Goal: Check status: Check status

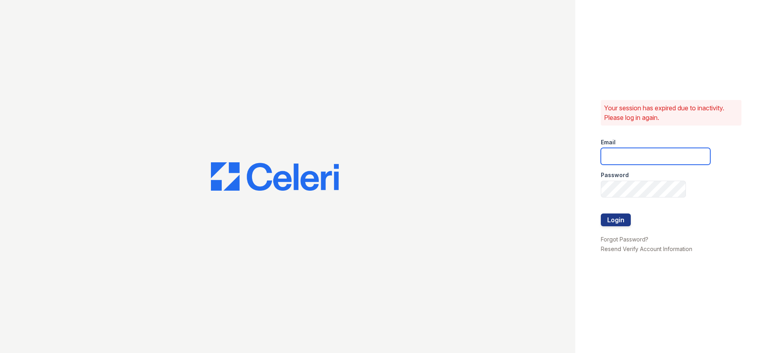
drag, startPoint x: 646, startPoint y: 160, endPoint x: 649, endPoint y: 158, distance: 4.1
click at [646, 160] on input "email" at bounding box center [655, 156] width 109 height 17
type input "[EMAIL_ADDRESS][DOMAIN_NAME]"
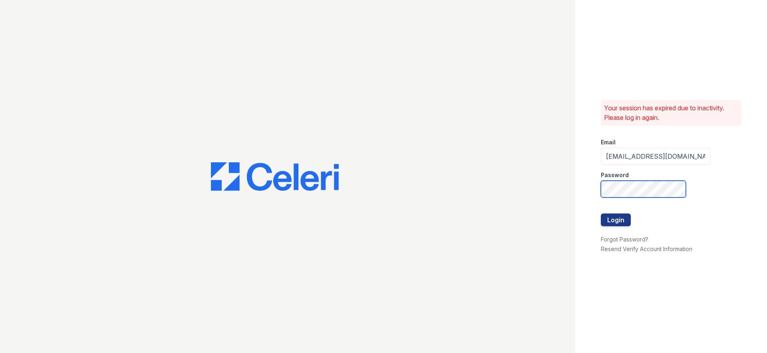
click at [601, 213] on button "Login" at bounding box center [616, 219] width 30 height 13
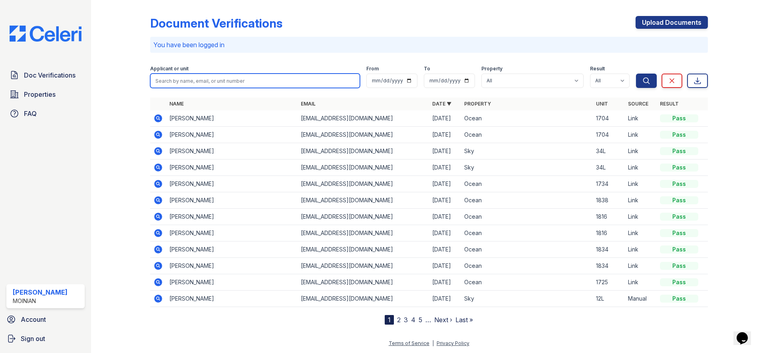
click at [212, 81] on input "search" at bounding box center [255, 80] width 210 height 14
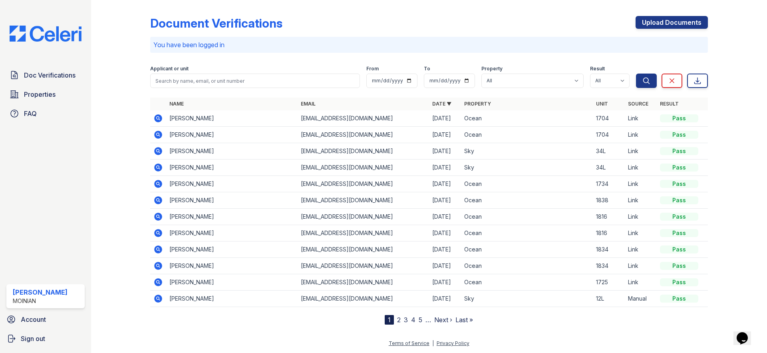
click at [155, 234] on icon at bounding box center [158, 233] width 8 height 8
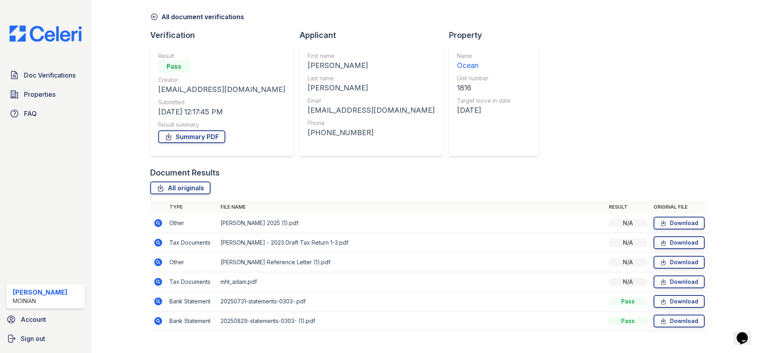
scroll to position [43, 0]
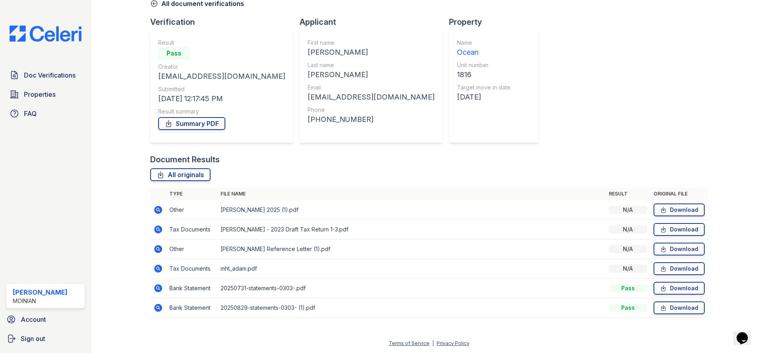
click at [162, 309] on icon at bounding box center [158, 308] width 10 height 10
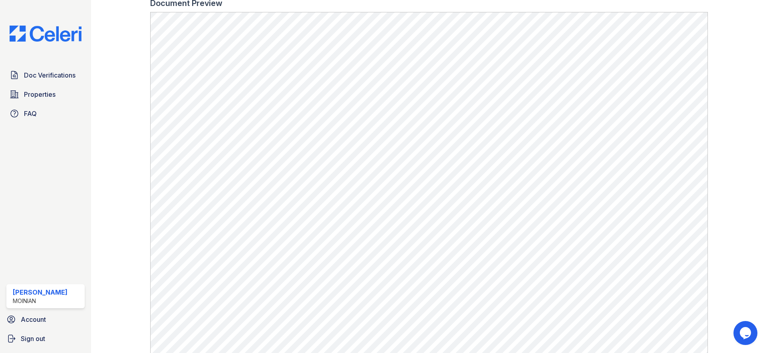
scroll to position [413, 0]
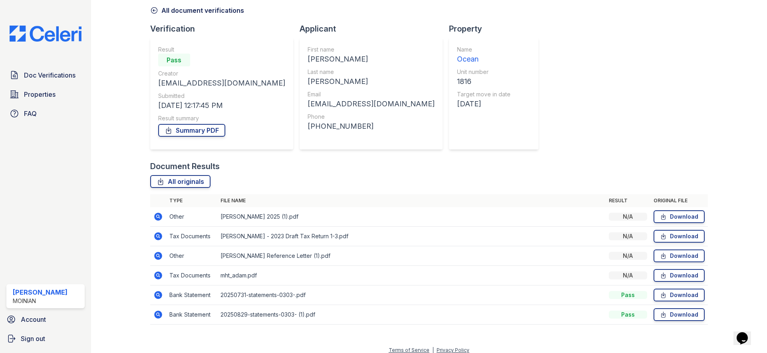
scroll to position [43, 0]
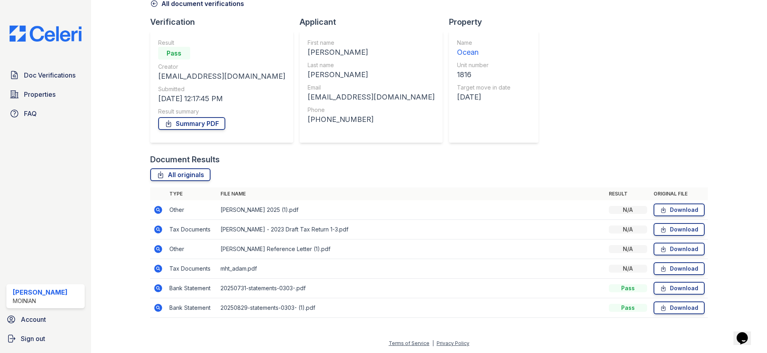
click at [53, 31] on img at bounding box center [45, 34] width 85 height 16
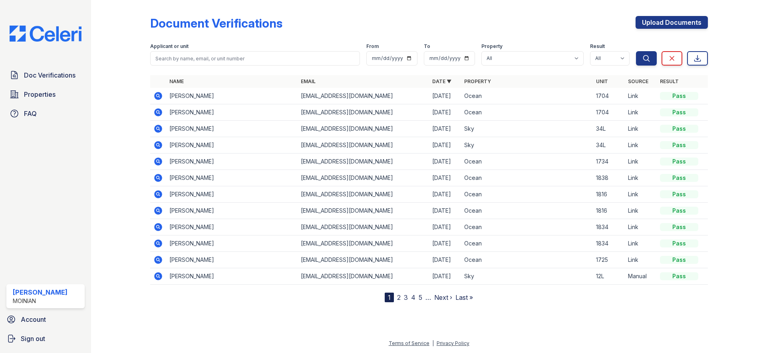
click at [158, 142] on icon at bounding box center [158, 145] width 8 height 8
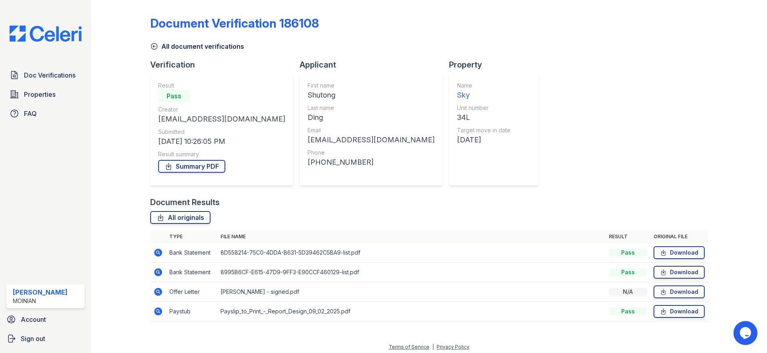
scroll to position [4, 0]
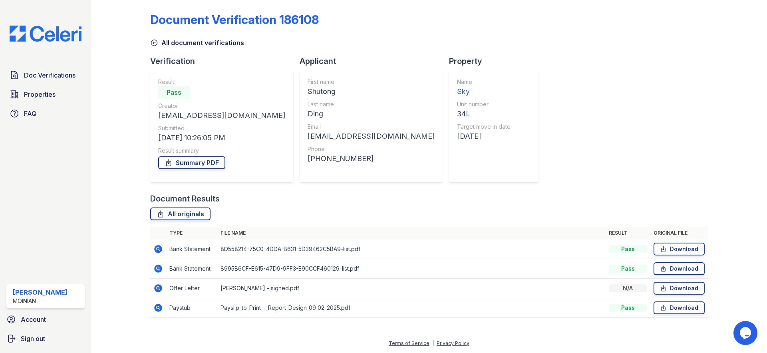
click at [159, 291] on icon at bounding box center [158, 288] width 8 height 8
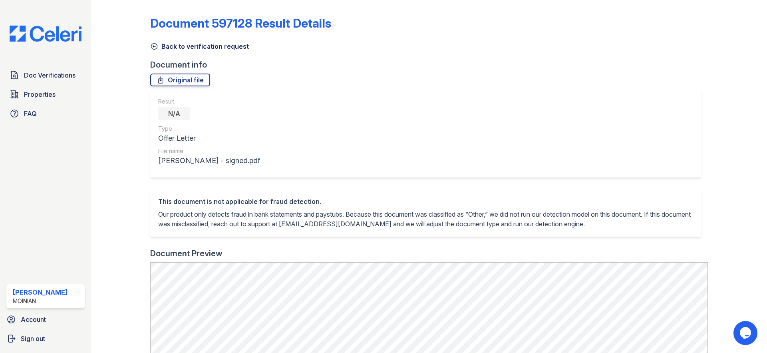
click at [152, 43] on icon at bounding box center [154, 46] width 8 height 8
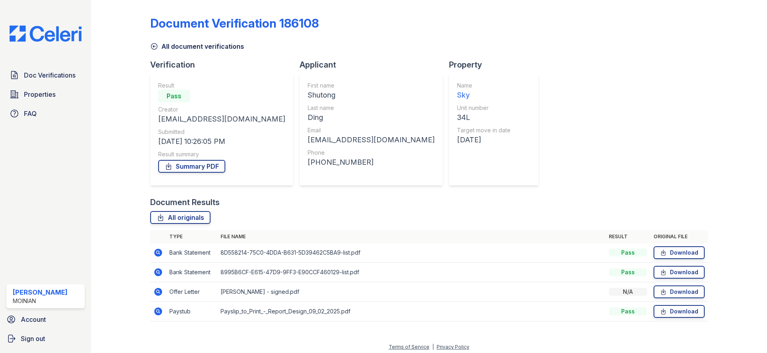
scroll to position [4, 0]
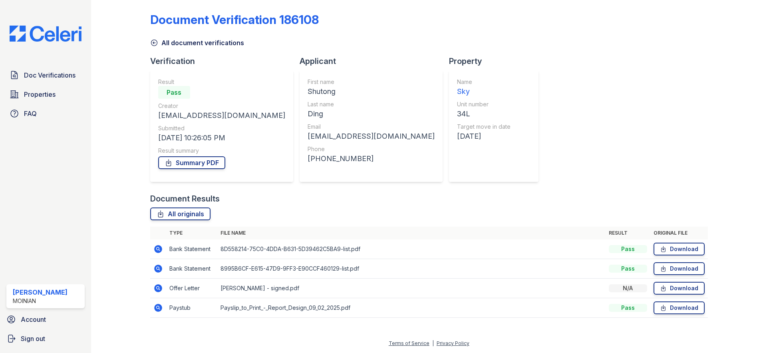
click at [155, 310] on icon at bounding box center [158, 308] width 8 height 8
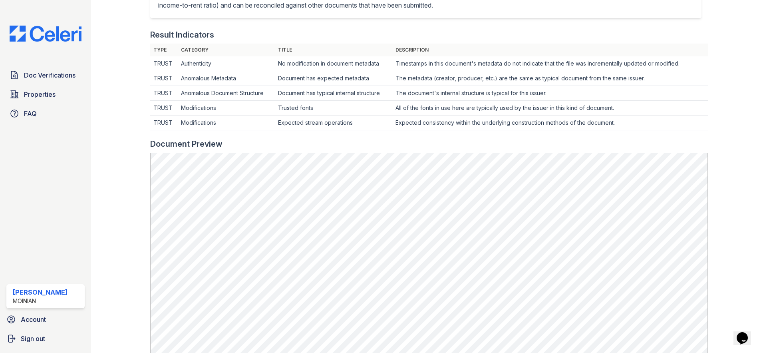
scroll to position [344, 0]
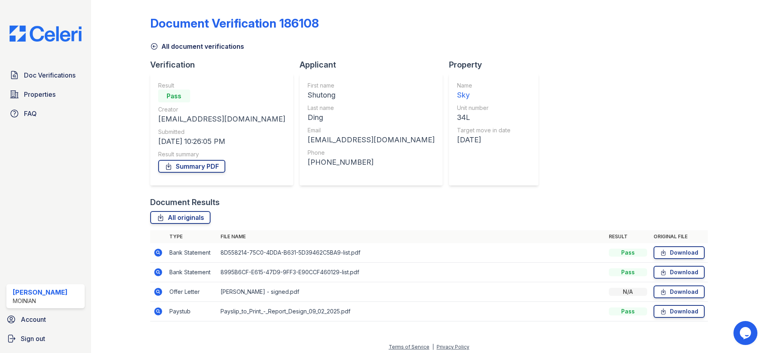
click at [153, 42] on icon at bounding box center [154, 46] width 8 height 8
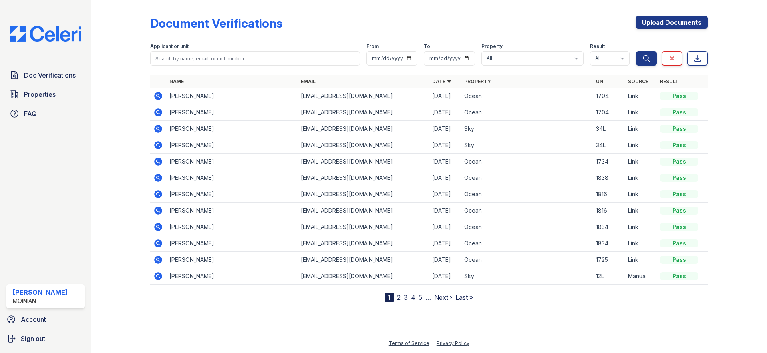
click at [157, 127] on icon at bounding box center [158, 129] width 10 height 10
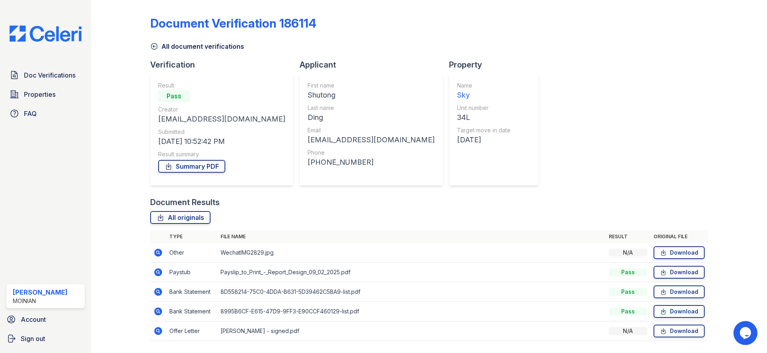
scroll to position [23, 0]
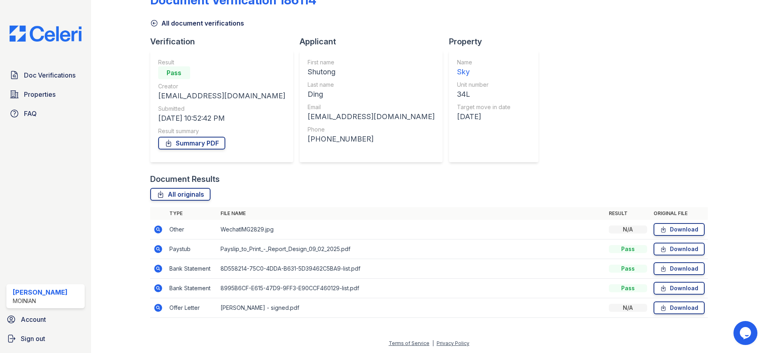
click at [156, 270] on icon at bounding box center [158, 268] width 8 height 8
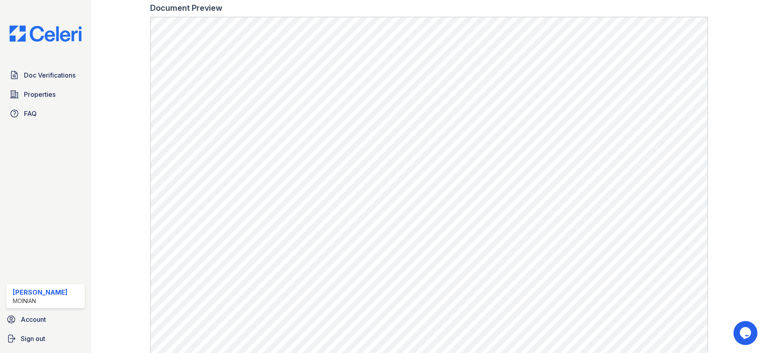
scroll to position [413, 0]
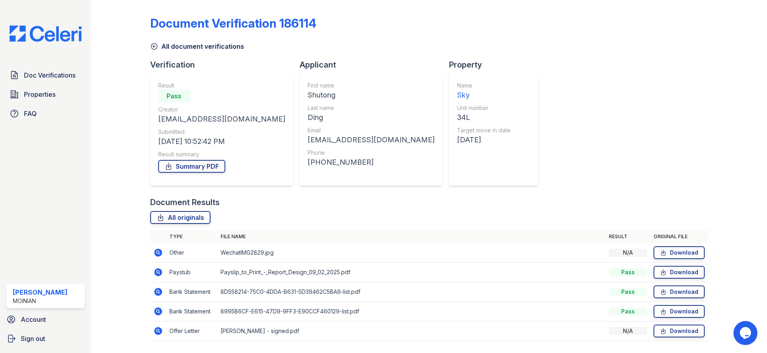
scroll to position [23, 0]
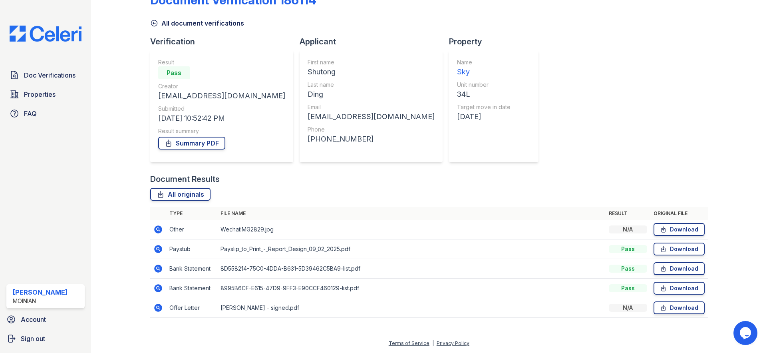
click at [158, 305] on icon at bounding box center [158, 308] width 8 height 8
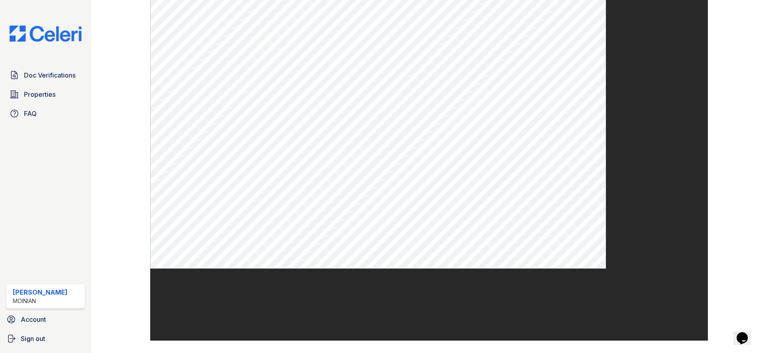
scroll to position [274, 0]
